Goal: Task Accomplishment & Management: Use online tool/utility

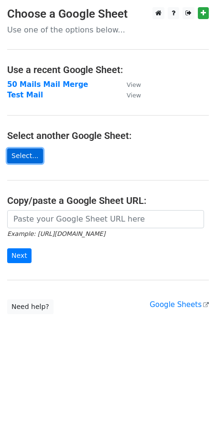
click at [26, 158] on link "Select..." at bounding box center [25, 155] width 36 height 15
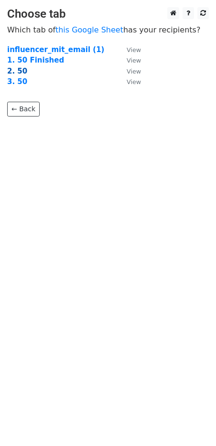
click at [18, 73] on strong "2. 50" at bounding box center [17, 71] width 20 height 9
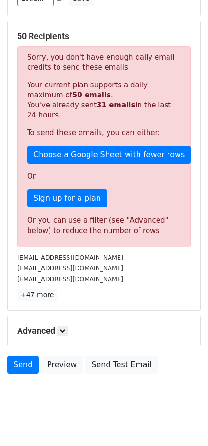
scroll to position [169, 0]
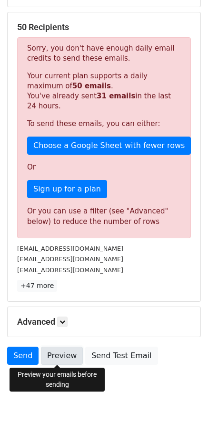
click at [66, 353] on link "Preview" at bounding box center [62, 355] width 42 height 18
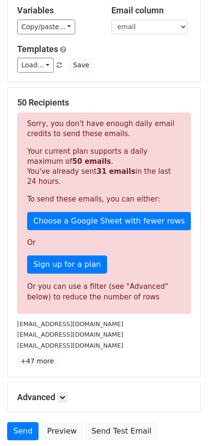
scroll to position [0, 0]
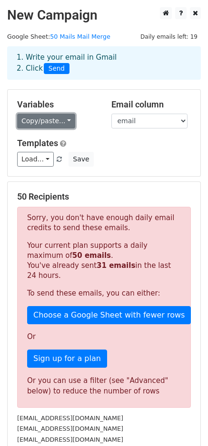
click at [69, 117] on link "Copy/paste..." at bounding box center [46, 121] width 58 height 15
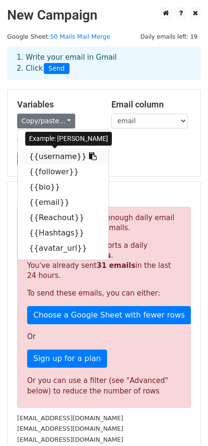
click at [48, 161] on link "{{username}}" at bounding box center [63, 156] width 91 height 15
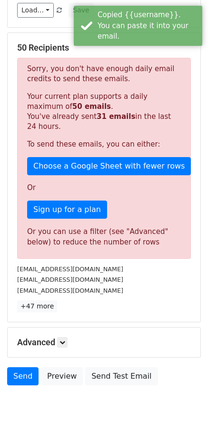
scroll to position [169, 0]
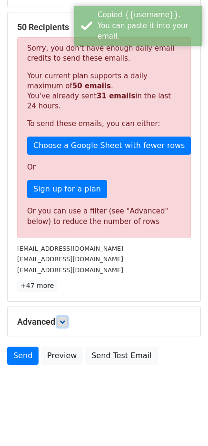
click at [62, 319] on icon at bounding box center [63, 322] width 6 height 6
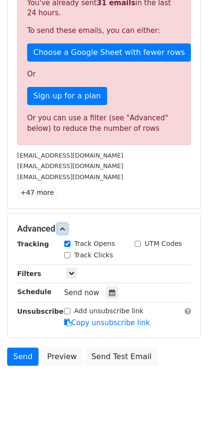
scroll to position [263, 0]
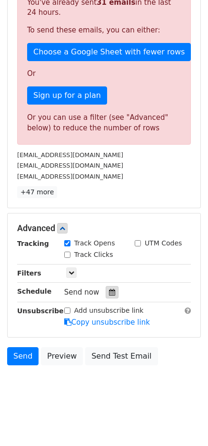
click at [110, 290] on icon at bounding box center [112, 292] width 6 height 7
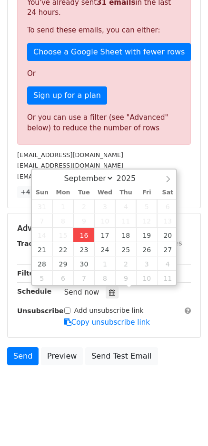
type input "[DATE] 12:00"
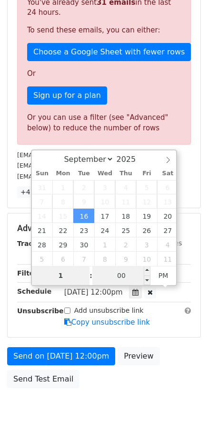
type input "1"
type input "[DATE] 13:00"
type input "01"
click at [125, 274] on input "00" at bounding box center [122, 275] width 58 height 19
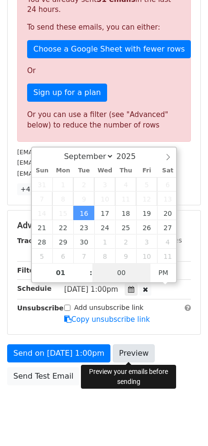
scroll to position [286, 0]
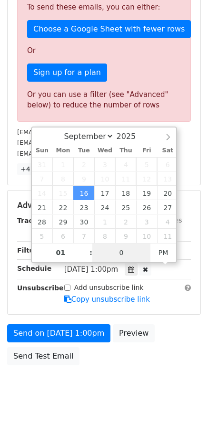
type input "01"
type input "[DATE] 13:01"
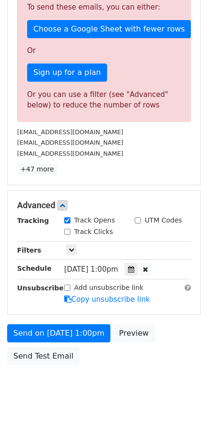
click at [168, 324] on div "Send on [DATE] 1:00pm Preview Send Test Email" at bounding box center [104, 347] width 208 height 46
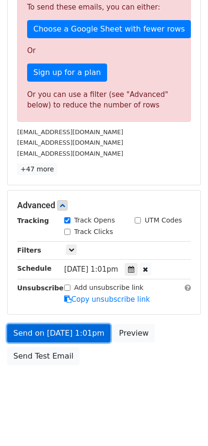
click at [47, 335] on link "Send on [DATE] 1:01pm" at bounding box center [59, 333] width 104 height 18
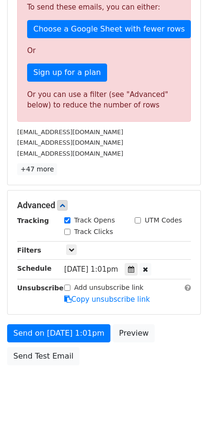
click at [104, 395] on body "New Campaign Daily emails left: 19 Google Sheet: 50 Mails Mail Merge 1. Write y…" at bounding box center [104, 64] width 208 height 687
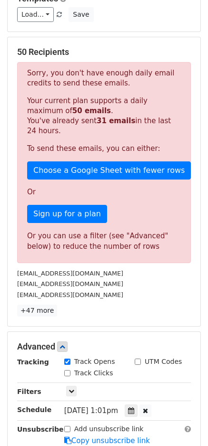
scroll to position [0, 0]
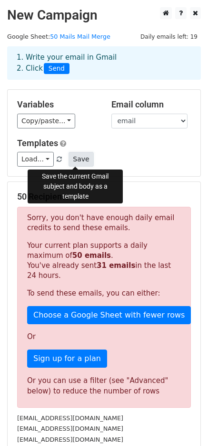
click at [76, 160] on button "Save" at bounding box center [81, 159] width 25 height 15
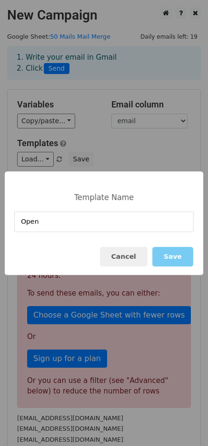
type input "Open"
click at [161, 254] on button "Save" at bounding box center [173, 257] width 41 height 20
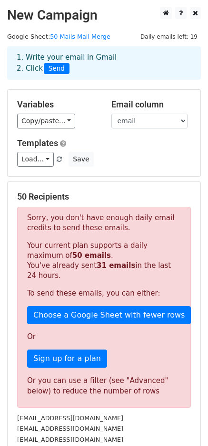
scroll to position [286, 0]
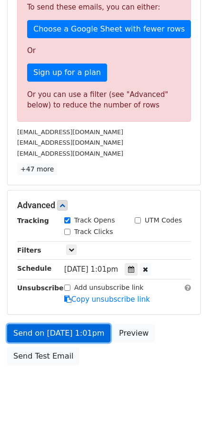
click at [62, 335] on link "Send on [DATE] 1:01pm" at bounding box center [59, 333] width 104 height 18
